Goal: Information Seeking & Learning: Learn about a topic

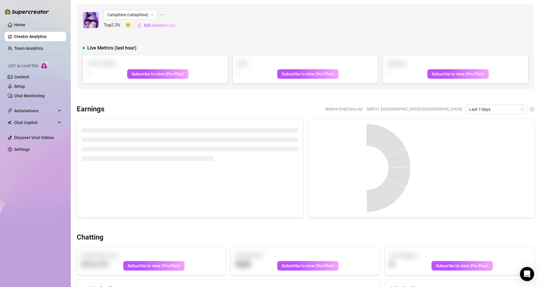
click at [131, 25] on span "🙂" at bounding box center [131, 25] width 12 height 7
drag, startPoint x: 128, startPoint y: 25, endPoint x: 132, endPoint y: 26, distance: 4.6
click at [132, 26] on span "🙂" at bounding box center [131, 25] width 12 height 7
click at [133, 26] on span "🙂" at bounding box center [131, 25] width 12 height 7
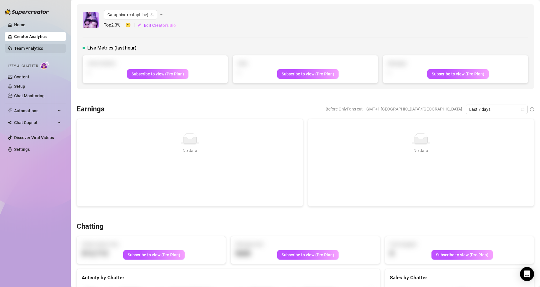
click at [35, 48] on link "Team Analytics" at bounding box center [28, 48] width 29 height 5
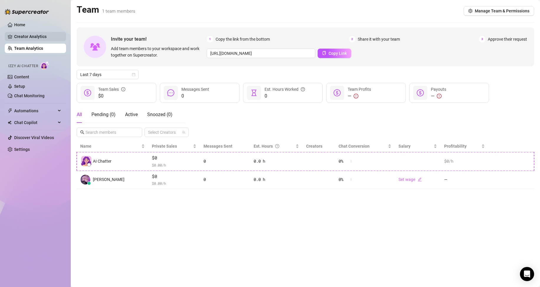
click at [34, 36] on link "Creator Analytics" at bounding box center [37, 36] width 47 height 9
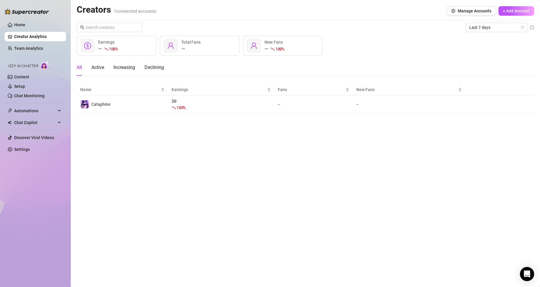
click at [44, 65] on img at bounding box center [44, 65] width 9 height 9
click at [26, 77] on link "Content" at bounding box center [21, 77] width 15 height 5
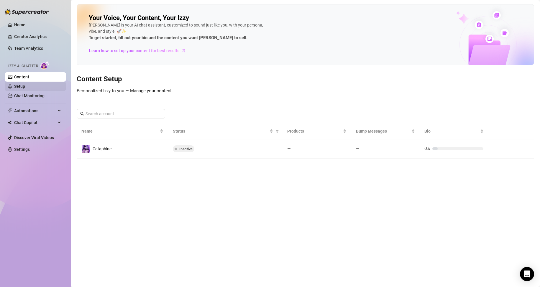
click at [21, 85] on link "Setup" at bounding box center [19, 86] width 11 height 5
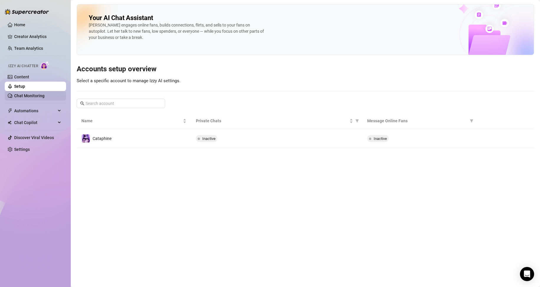
click at [29, 93] on link "Chat Monitoring" at bounding box center [29, 95] width 30 height 5
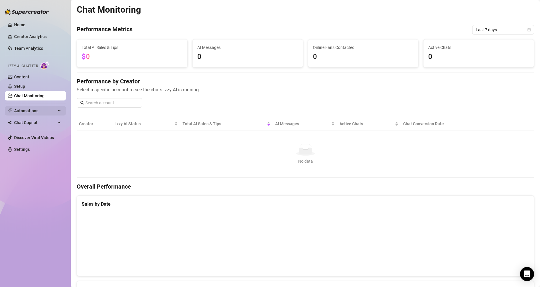
click at [33, 108] on span "Automations" at bounding box center [35, 110] width 42 height 9
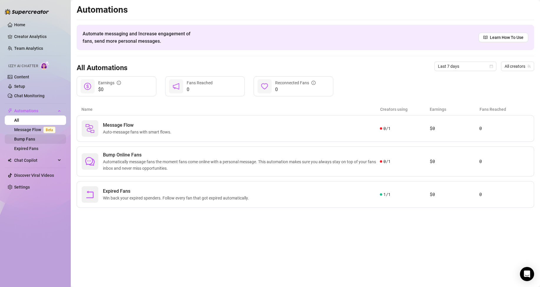
click at [35, 139] on link "Bump Fans" at bounding box center [24, 139] width 21 height 5
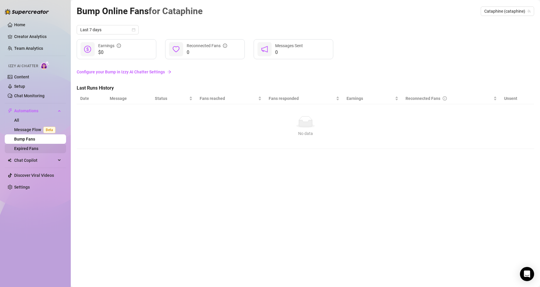
click at [36, 147] on link "Expired Fans" at bounding box center [26, 148] width 24 height 5
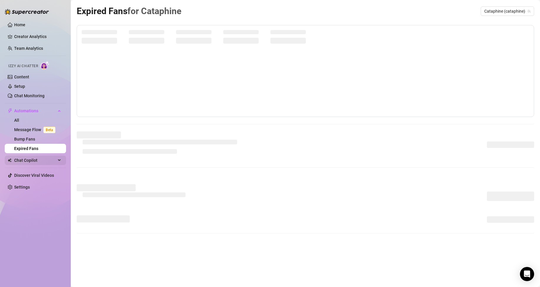
click at [34, 158] on span "Chat Copilot" at bounding box center [35, 160] width 42 height 9
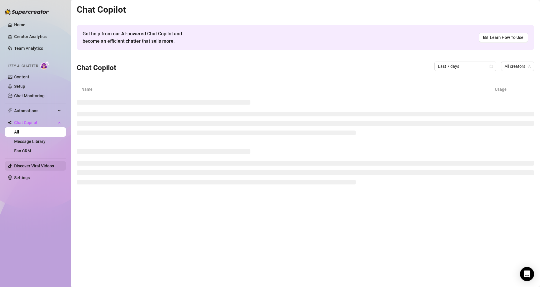
click at [32, 167] on link "Discover Viral Videos" at bounding box center [34, 166] width 40 height 5
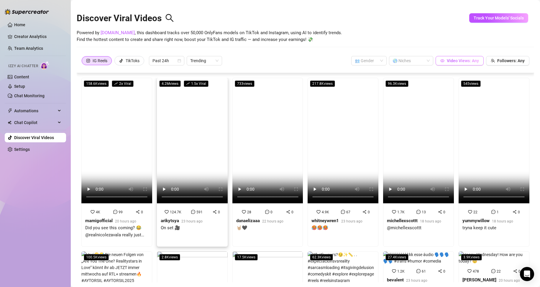
click at [465, 61] on span "Video Views: Any" at bounding box center [463, 60] width 32 height 5
click at [324, 30] on span "Powered by [DOMAIN_NAME] , this dashboard tracks over 50,000 OnlyFans models on…" at bounding box center [209, 36] width 265 height 14
click at [127, 60] on div "TikToks" at bounding box center [133, 60] width 14 height 9
click at [116, 62] on input "TikToks" at bounding box center [116, 62] width 0 height 0
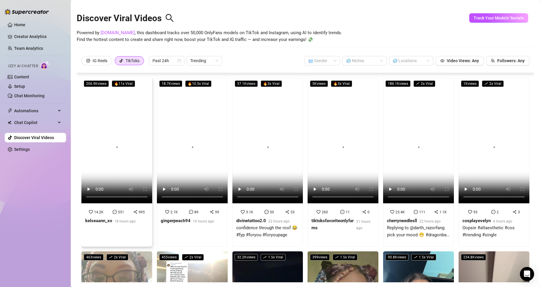
scroll to position [88, 0]
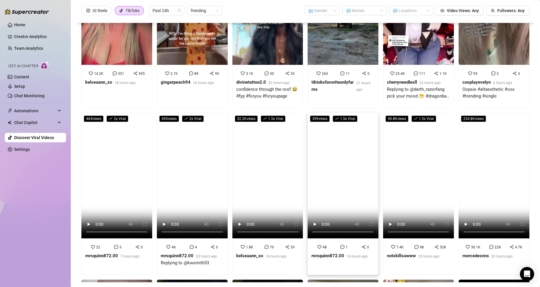
click at [341, 169] on video at bounding box center [343, 176] width 71 height 126
click at [25, 23] on link "Home" at bounding box center [19, 24] width 11 height 5
